Goal: Task Accomplishment & Management: Manage account settings

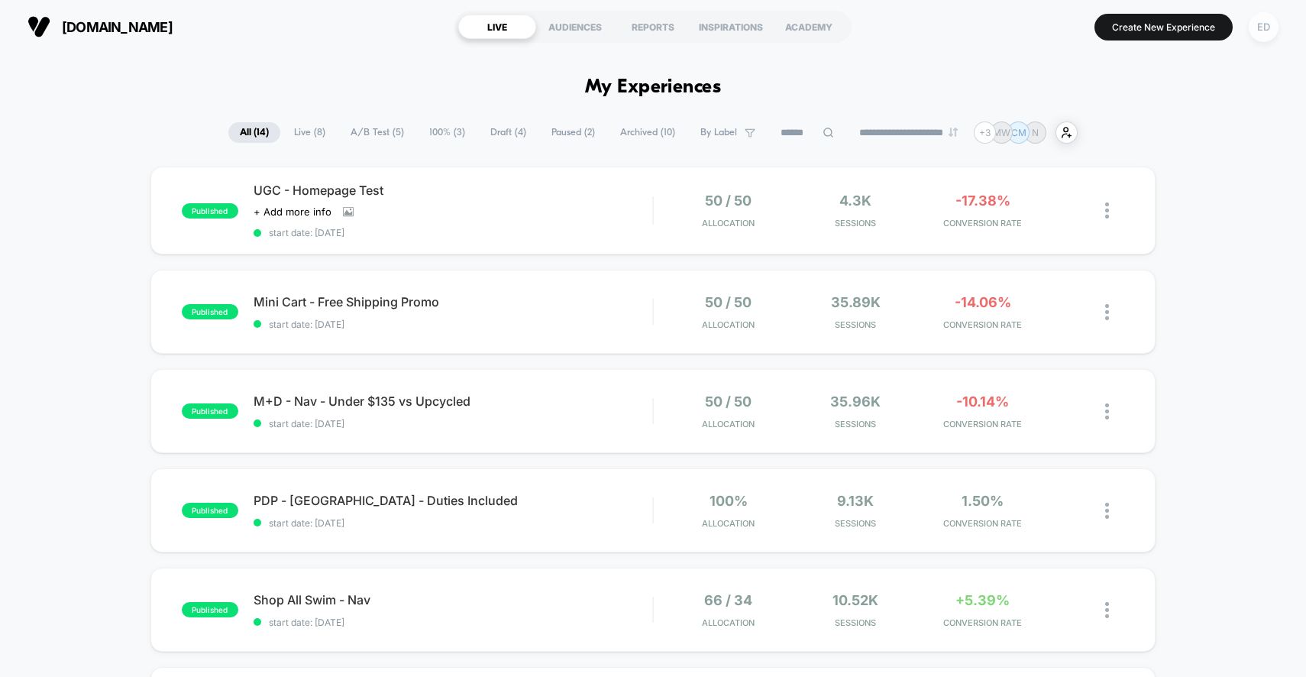
click at [1269, 28] on div "ED" at bounding box center [1264, 27] width 30 height 30
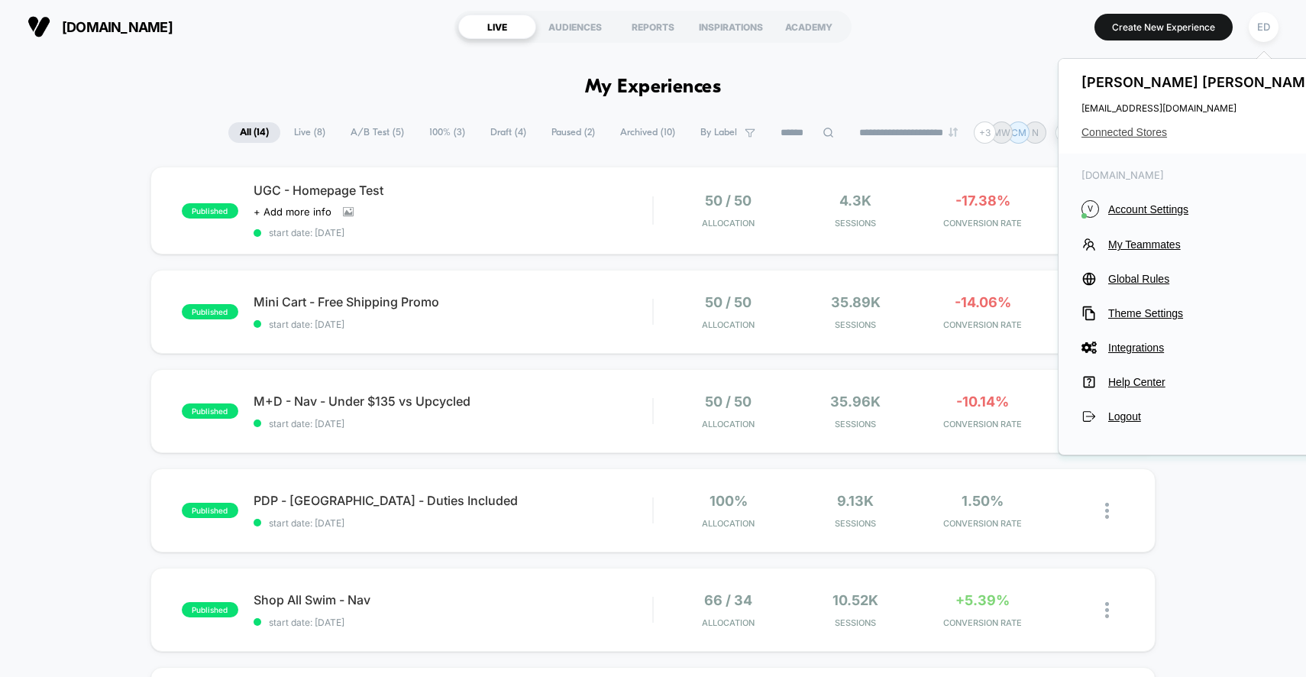
click at [1131, 136] on span "Connected Stores" at bounding box center [1202, 132] width 241 height 12
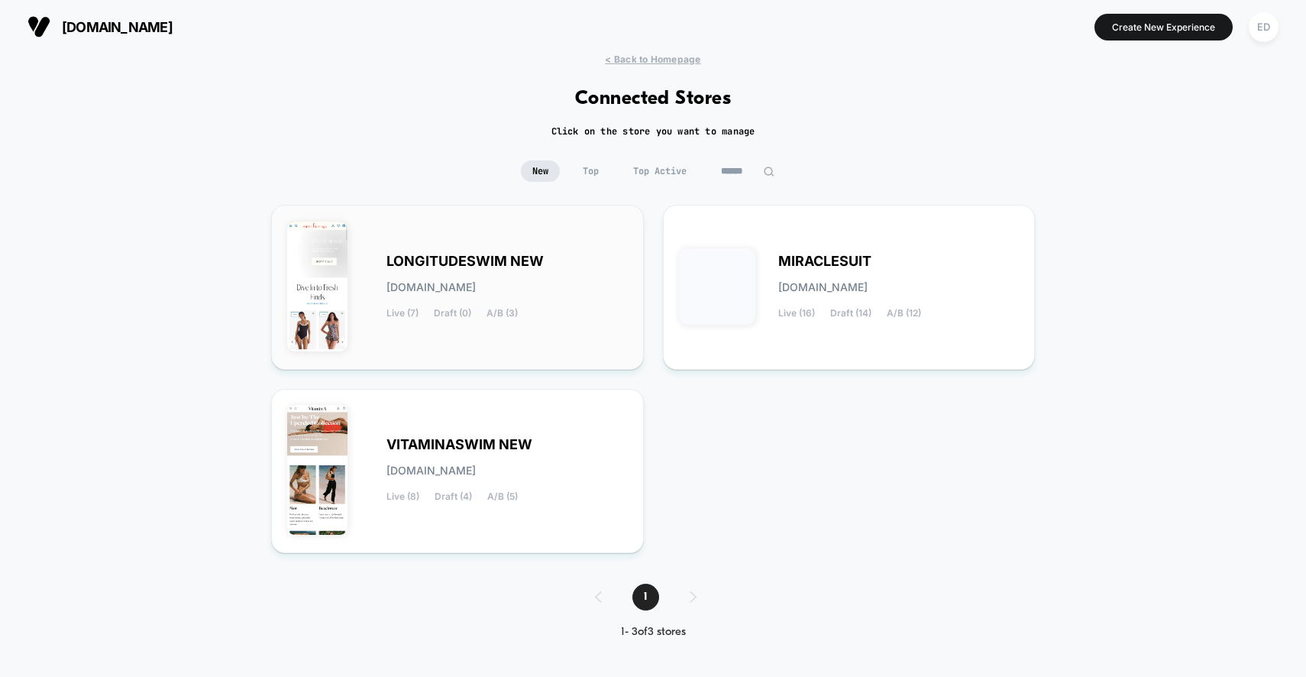
click at [499, 330] on div "LONGITUDESWIM NEW [DOMAIN_NAME] Live (7) Draft (0) A/B (3)" at bounding box center [457, 287] width 341 height 133
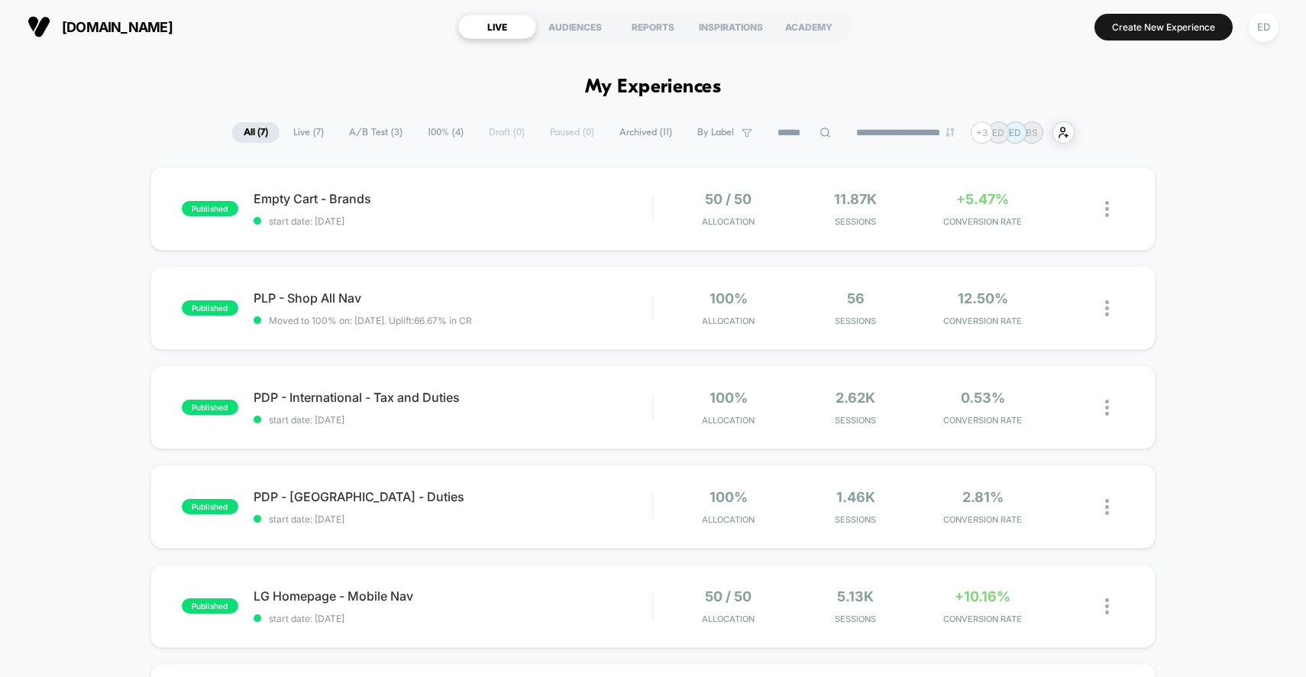
click at [437, 136] on span "100% ( 4 )" at bounding box center [445, 132] width 59 height 21
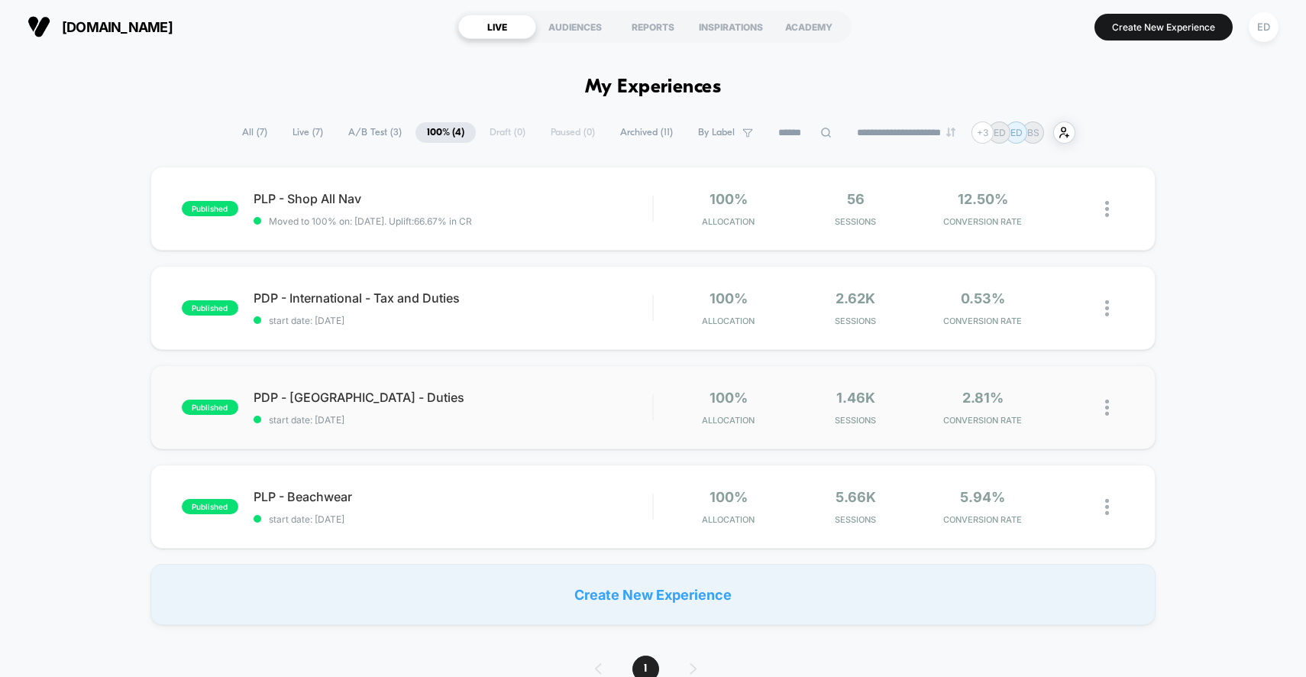
click at [1108, 410] on img at bounding box center [1107, 408] width 4 height 16
click at [1021, 393] on div "Pause" at bounding box center [1029, 391] width 138 height 34
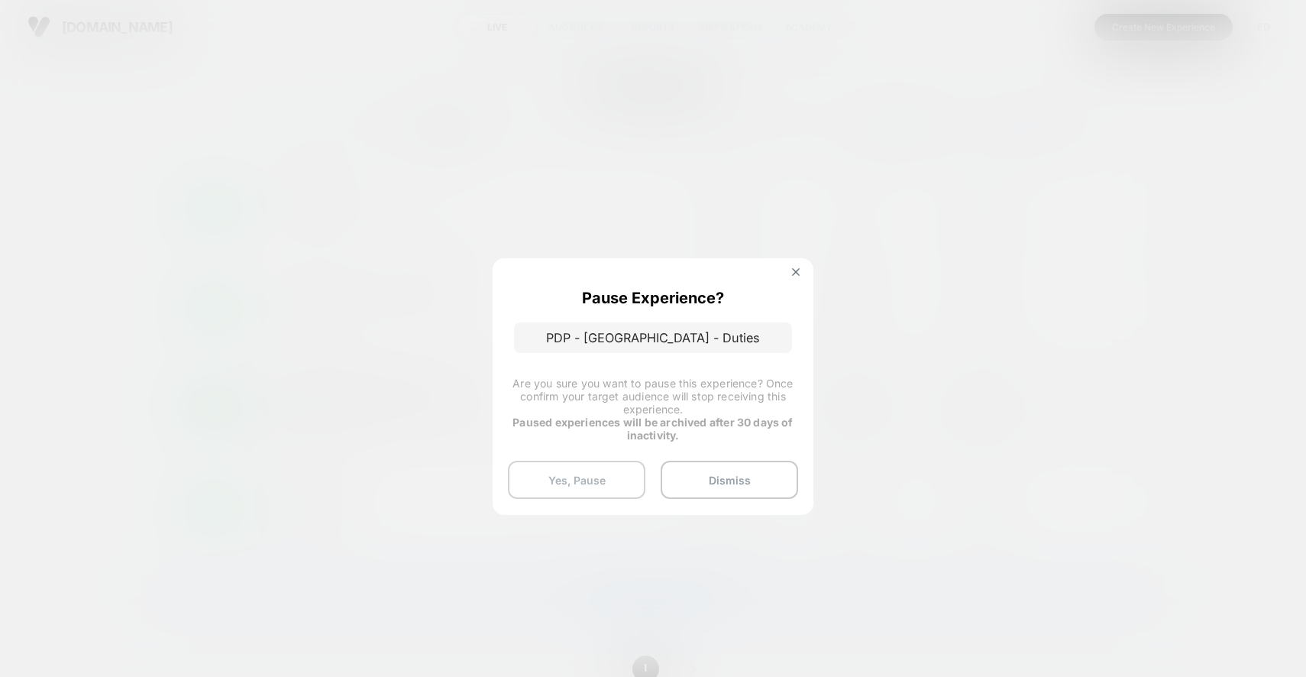
click at [557, 484] on button "Yes, Pause" at bounding box center [577, 480] width 138 height 38
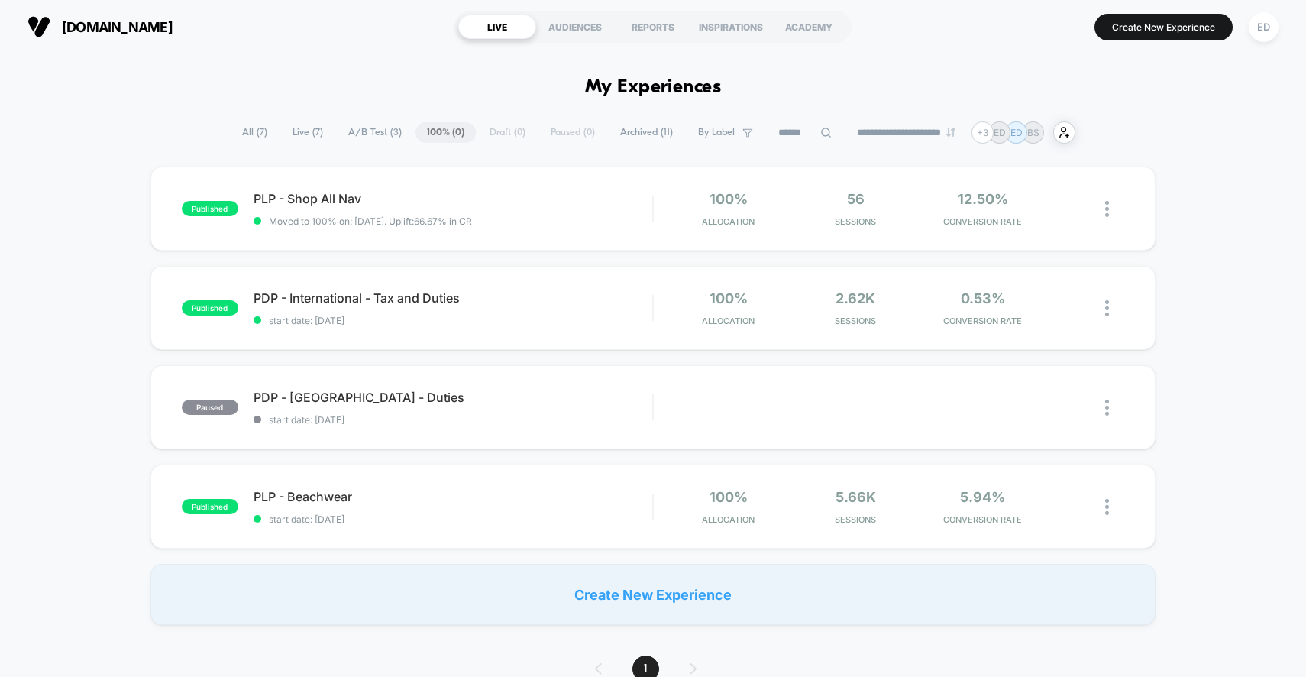
click at [349, 134] on span "A/B Test ( 3 )" at bounding box center [375, 132] width 76 height 21
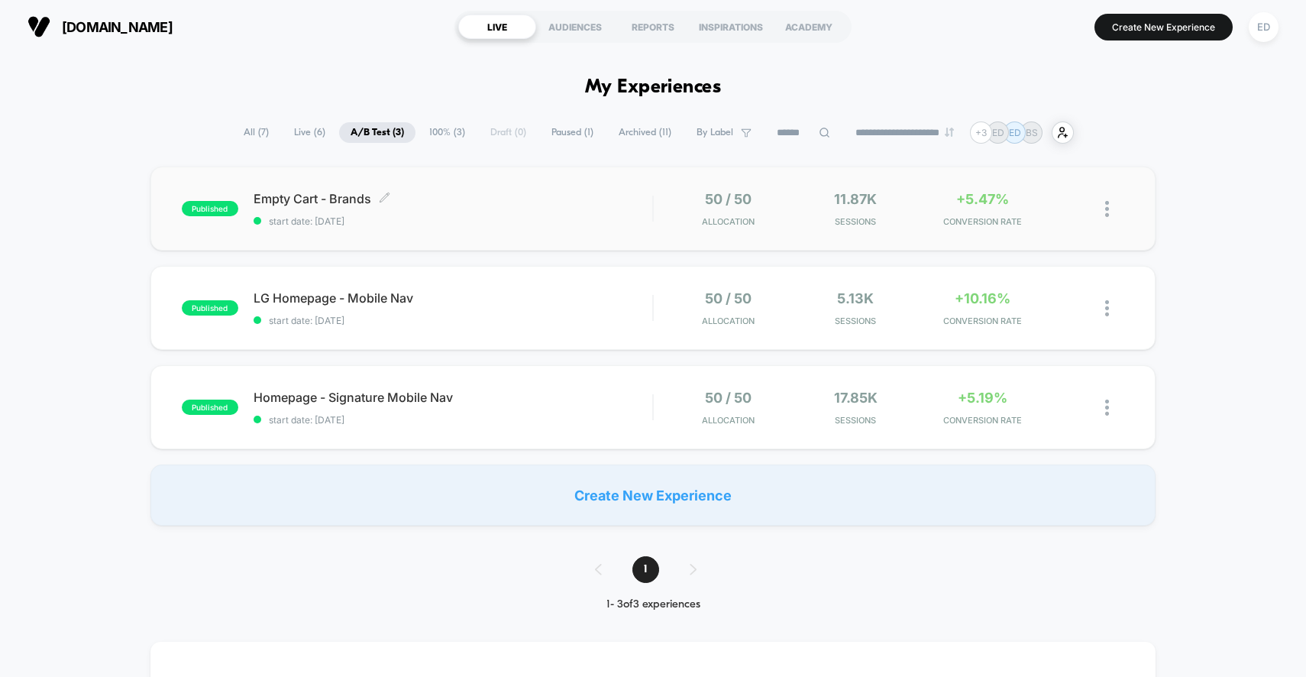
click at [352, 203] on span "Empty Cart - Brands Click to edit experience details" at bounding box center [454, 198] width 400 height 15
